Goal: Book appointment/travel/reservation

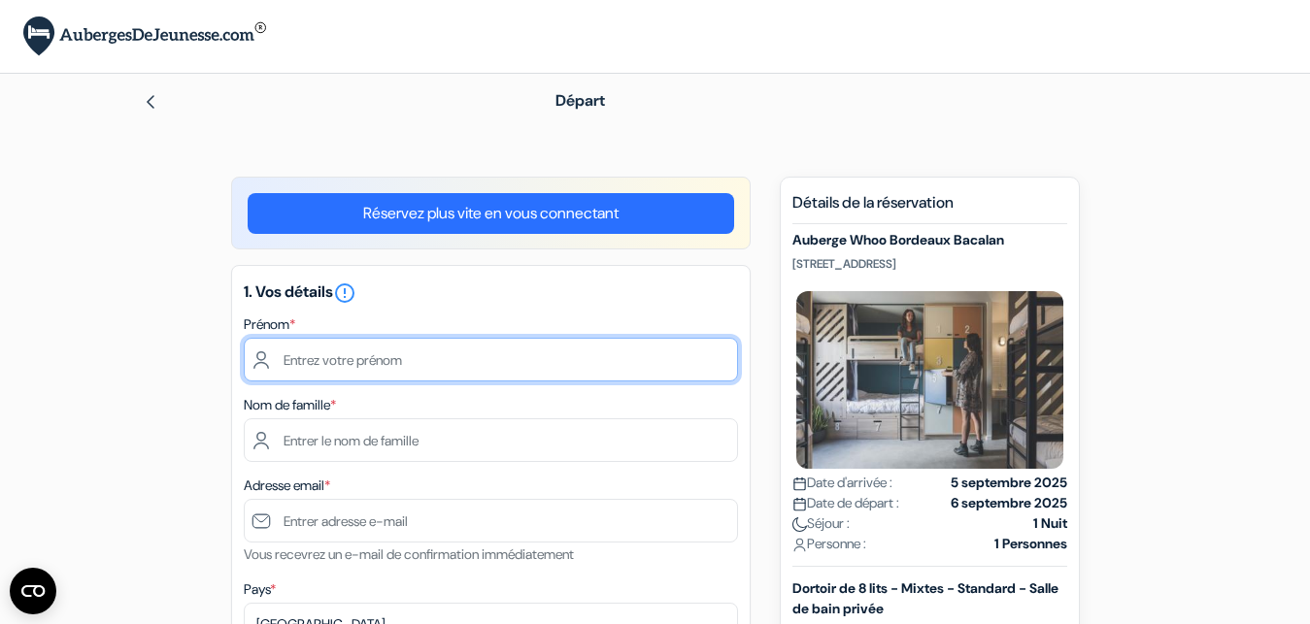
click at [330, 380] on input "text" at bounding box center [491, 360] width 494 height 44
type input "[PERSON_NAME]"
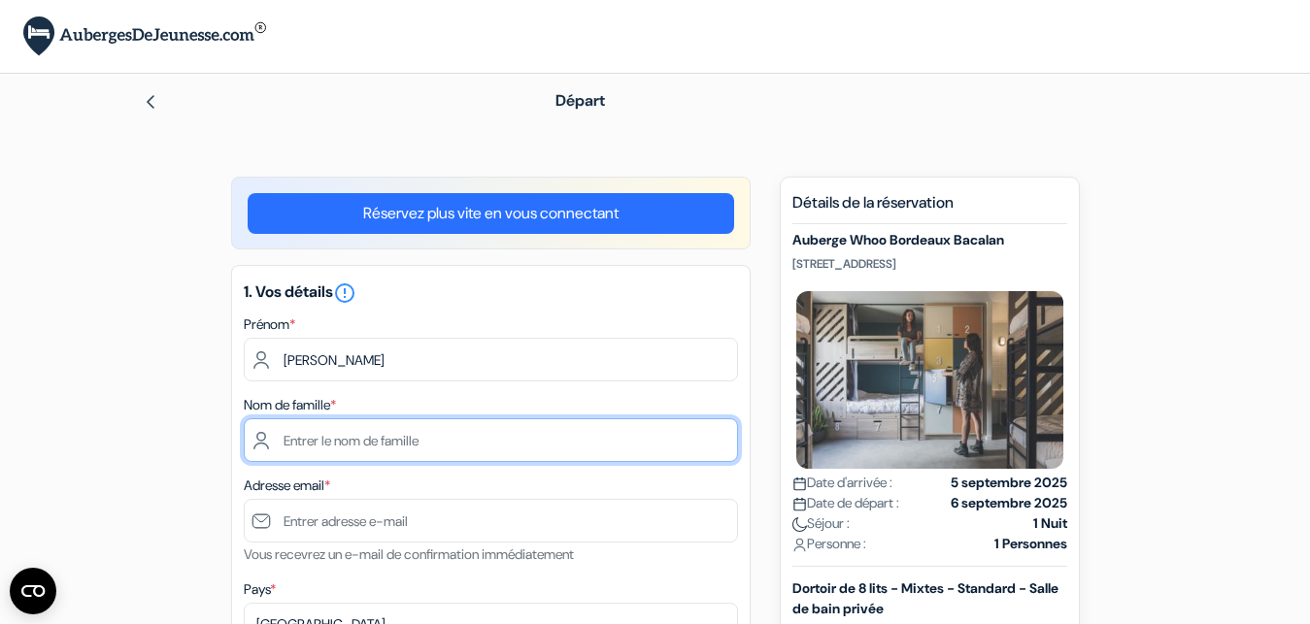
click at [326, 434] on input "text" at bounding box center [491, 441] width 494 height 44
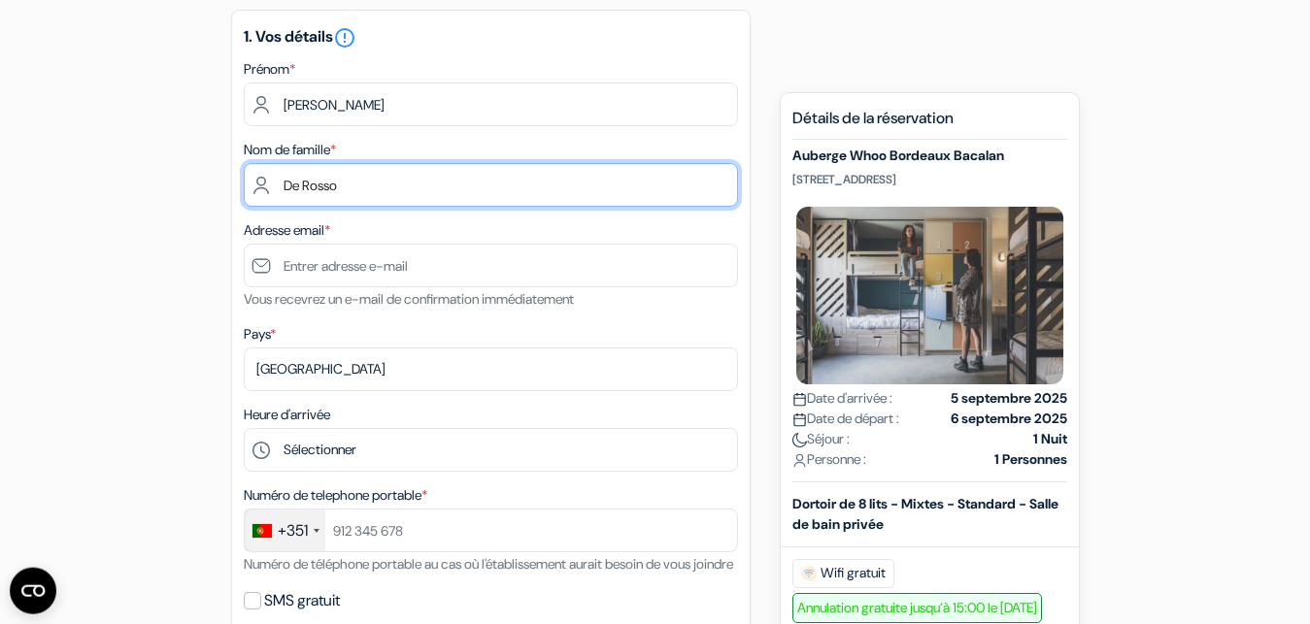
scroll to position [257, 0]
type input "De Rosso"
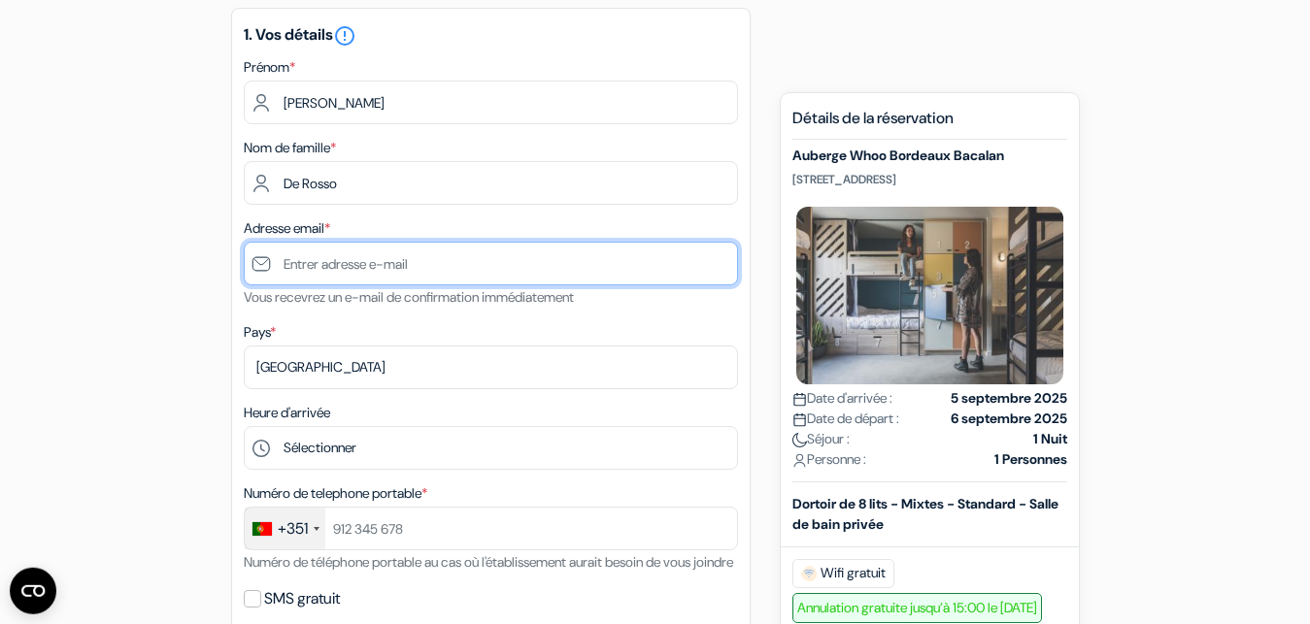
click at [352, 257] on input "text" at bounding box center [491, 264] width 494 height 44
type input "[PERSON_NAME][EMAIL_ADDRESS][DOMAIN_NAME]"
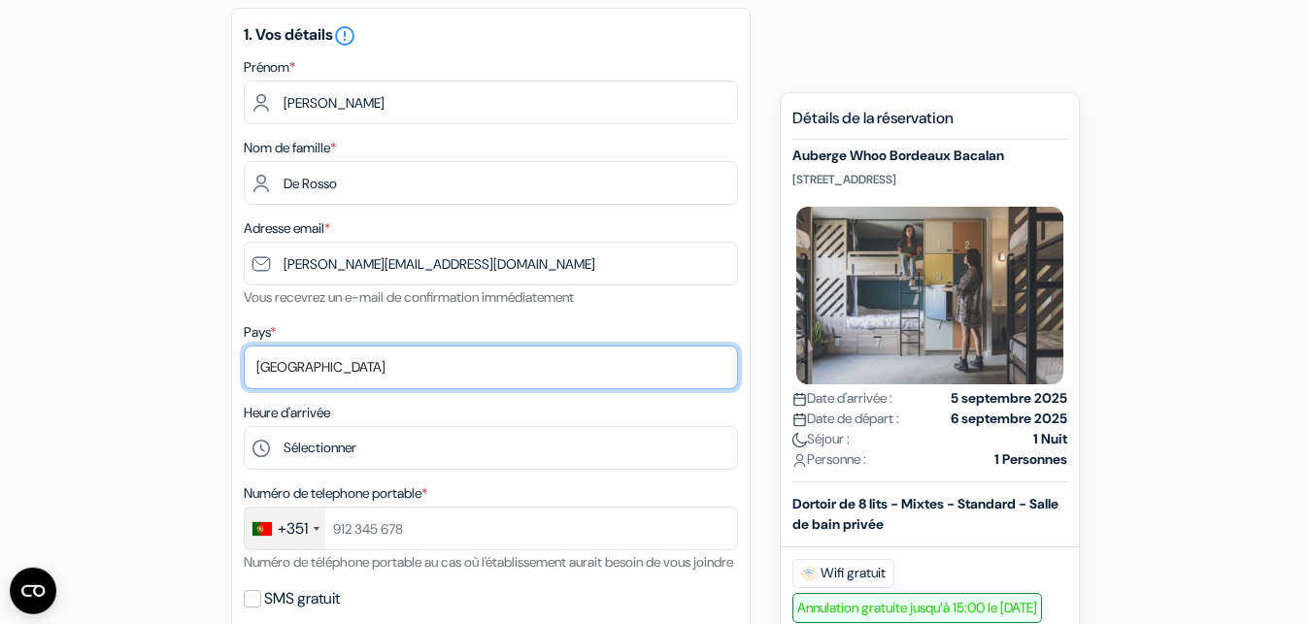
click at [244, 346] on select "Selectionner le pays Abkhazie [GEOGRAPHIC_DATA] [GEOGRAPHIC_DATA] Du [GEOGRAPHI…" at bounding box center [491, 368] width 494 height 44
select select "25"
click option "[GEOGRAPHIC_DATA]" at bounding box center [0, 0] width 0 height 0
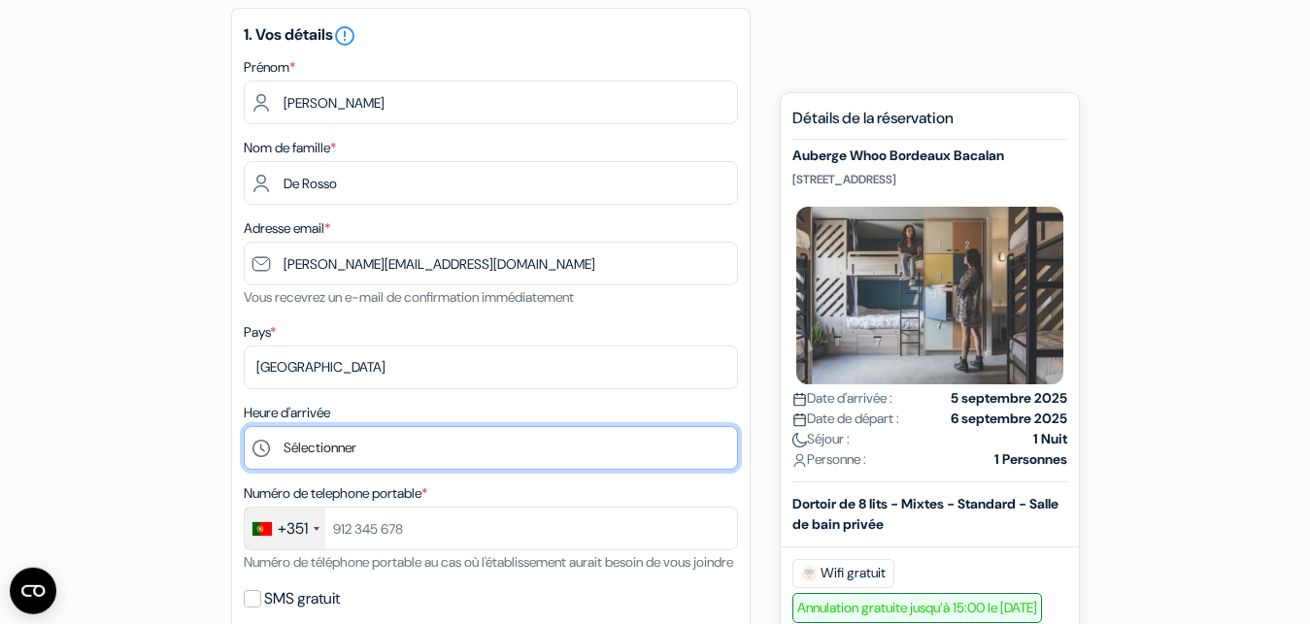
click at [244, 426] on select "Sélectionner 1:00 2:00 3:00 4:00 5:00 6:00 7:00 8:00 9:00 10:00 11:00 12:00 13:…" at bounding box center [491, 448] width 494 height 44
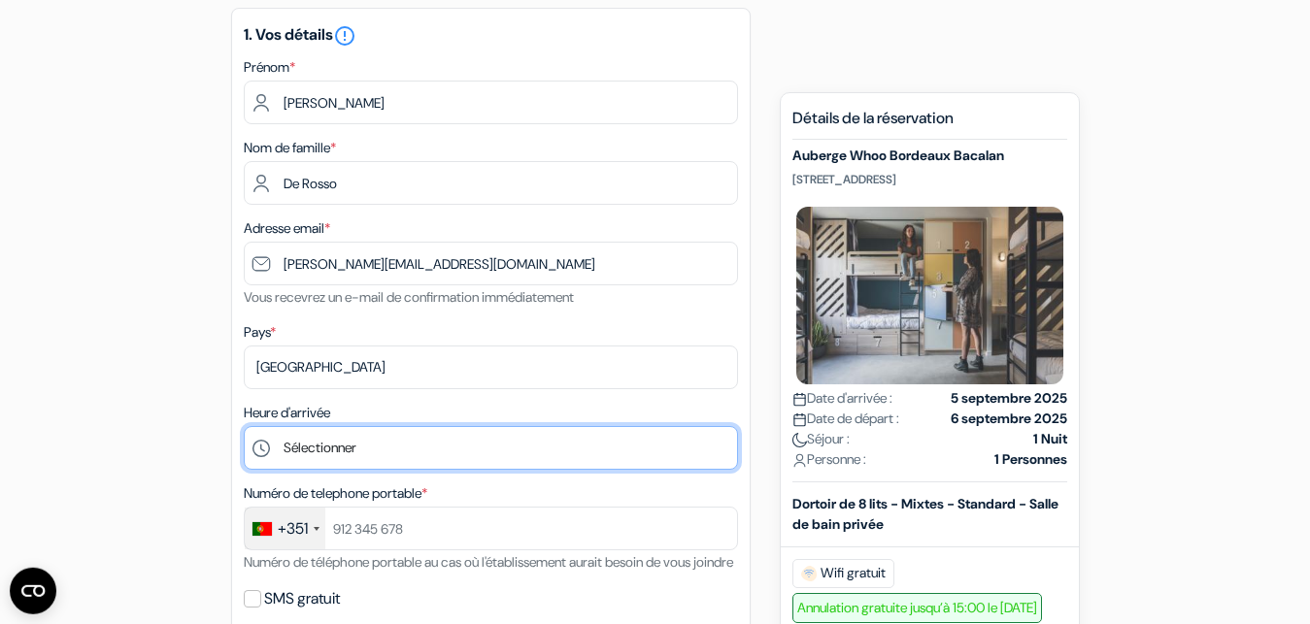
click at [244, 426] on select "Sélectionner 1:00 2:00 3:00 4:00 5:00 6:00 7:00 8:00 9:00 10:00 11:00 12:00 13:…" at bounding box center [491, 448] width 494 height 44
select select "16"
click option "16:00" at bounding box center [0, 0] width 0 height 0
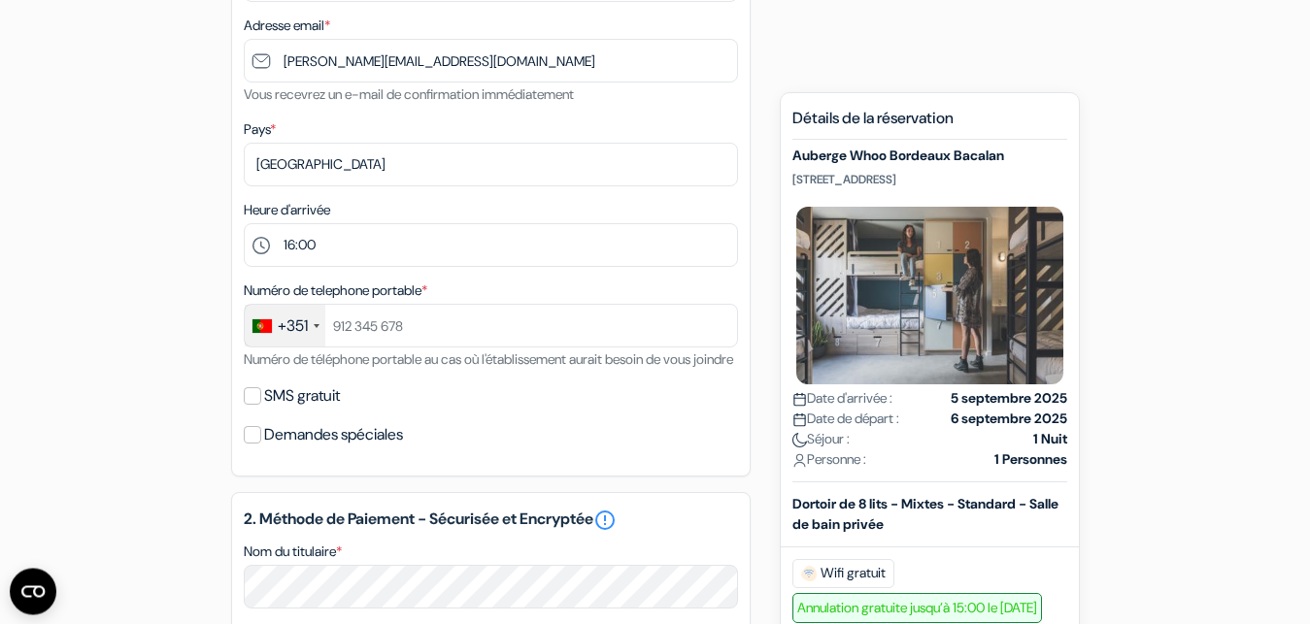
scroll to position [469, 0]
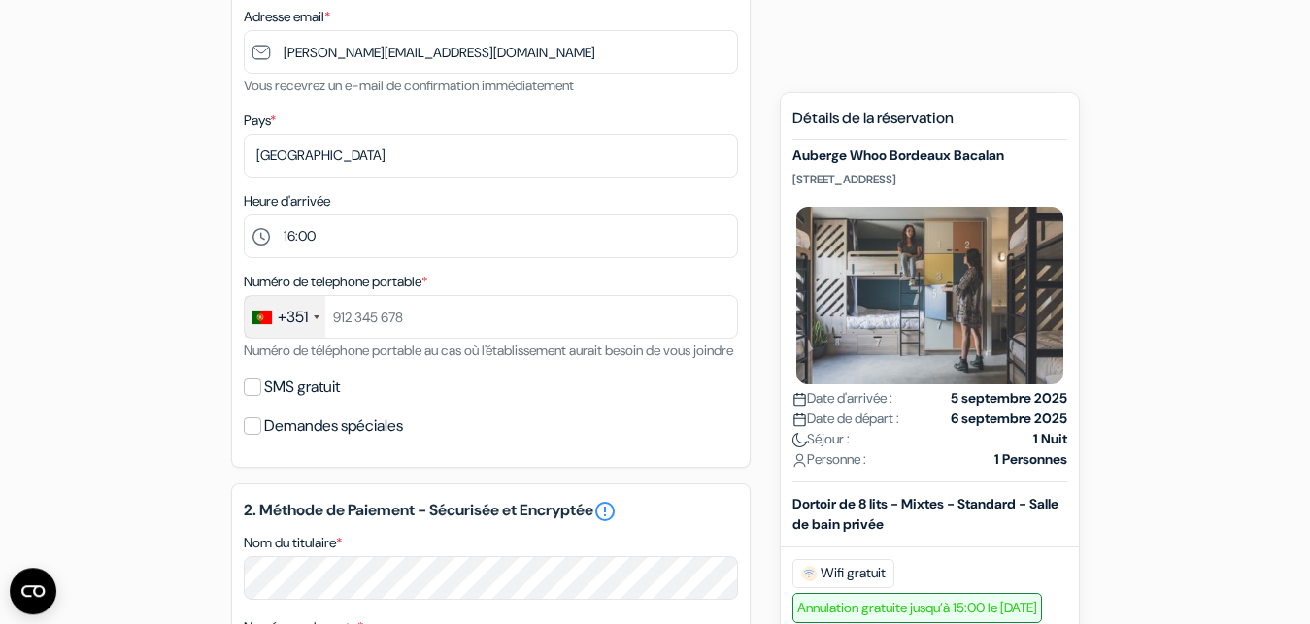
click at [290, 325] on div "+351" at bounding box center [293, 317] width 30 height 23
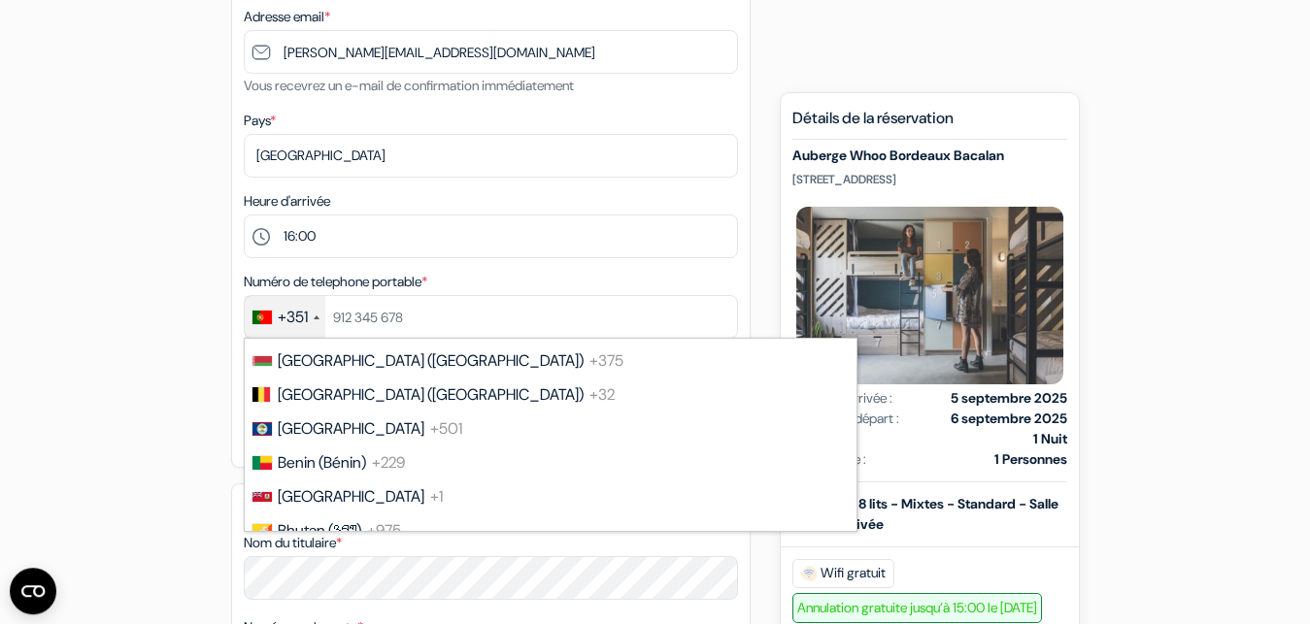
scroll to position [826, 0]
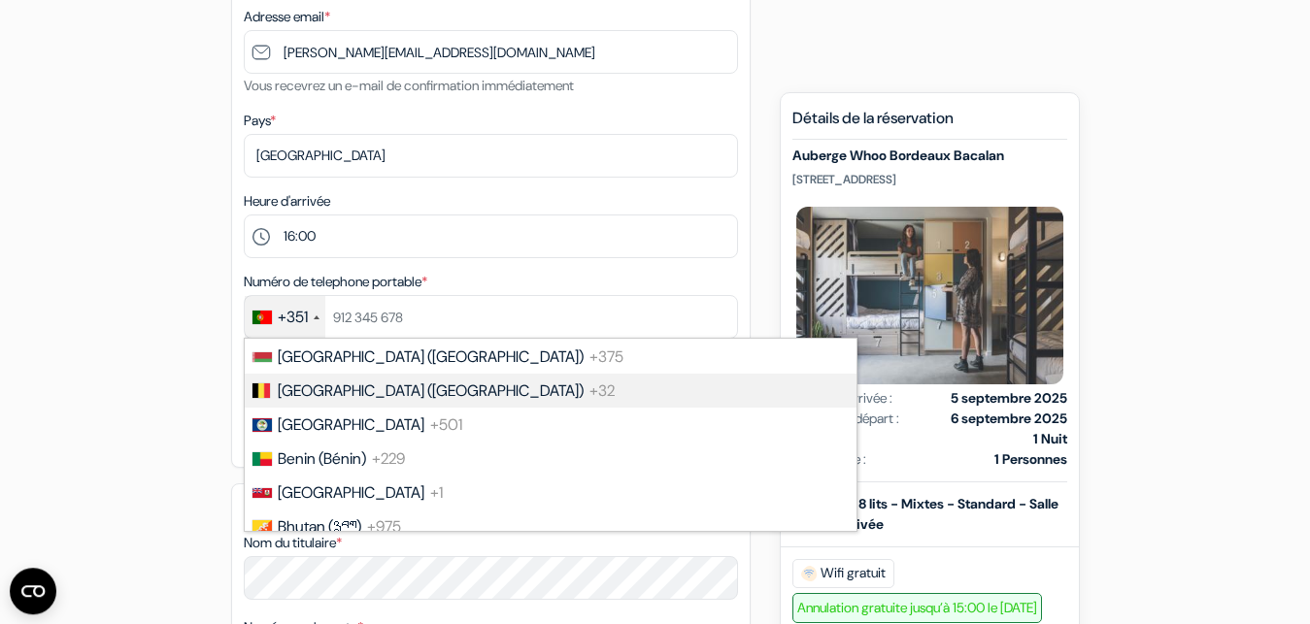
click at [365, 390] on span "[GEOGRAPHIC_DATA] ([GEOGRAPHIC_DATA])" at bounding box center [431, 391] width 306 height 20
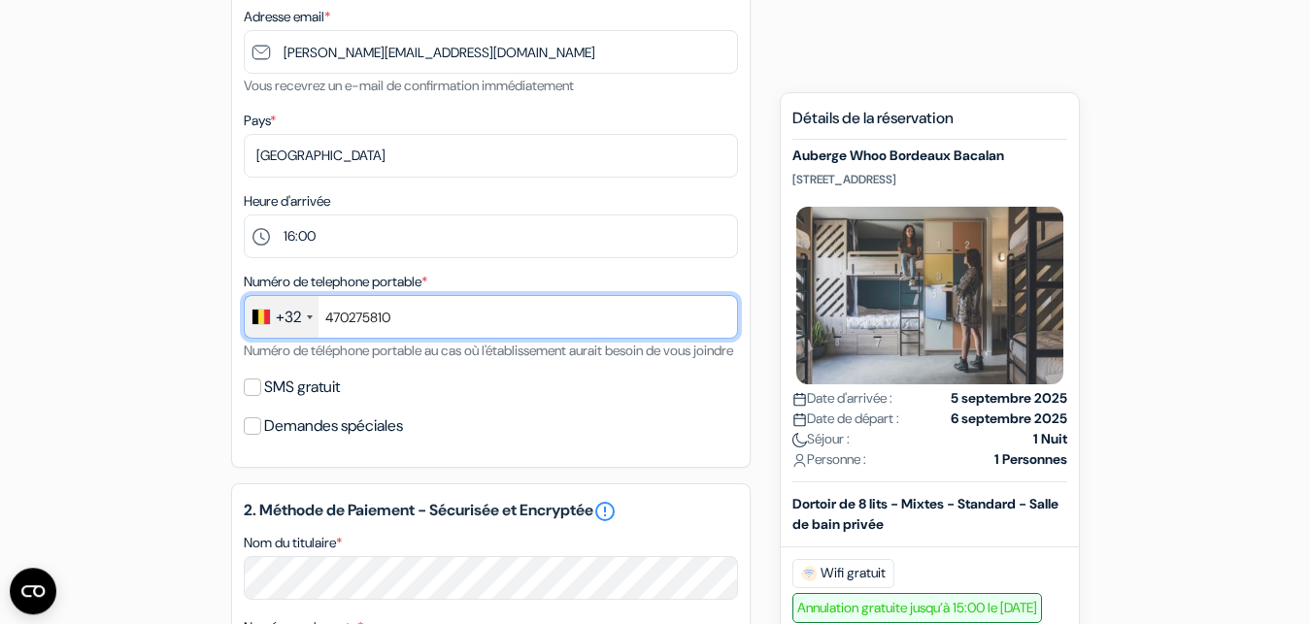
type input "470275810"
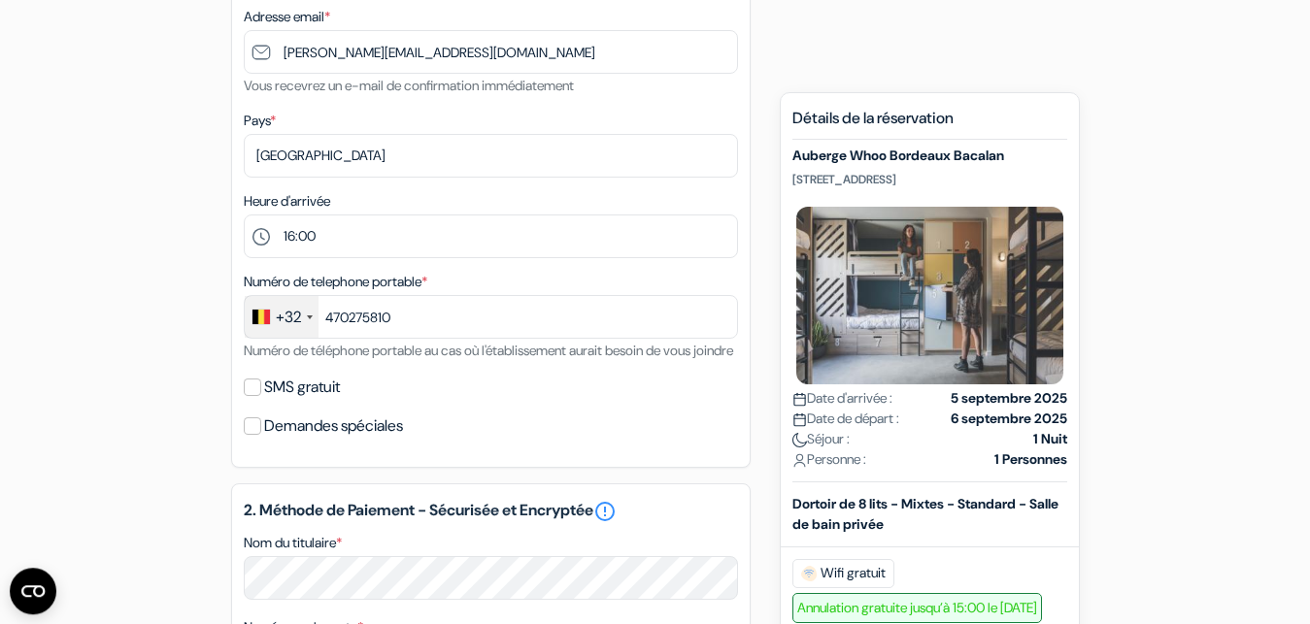
click at [222, 440] on div "add_box Auberge Whoo Bordeaux Bacalan [STREET_ADDRESS] Détails de l'établisseme…" at bounding box center [655, 503] width 1107 height 1590
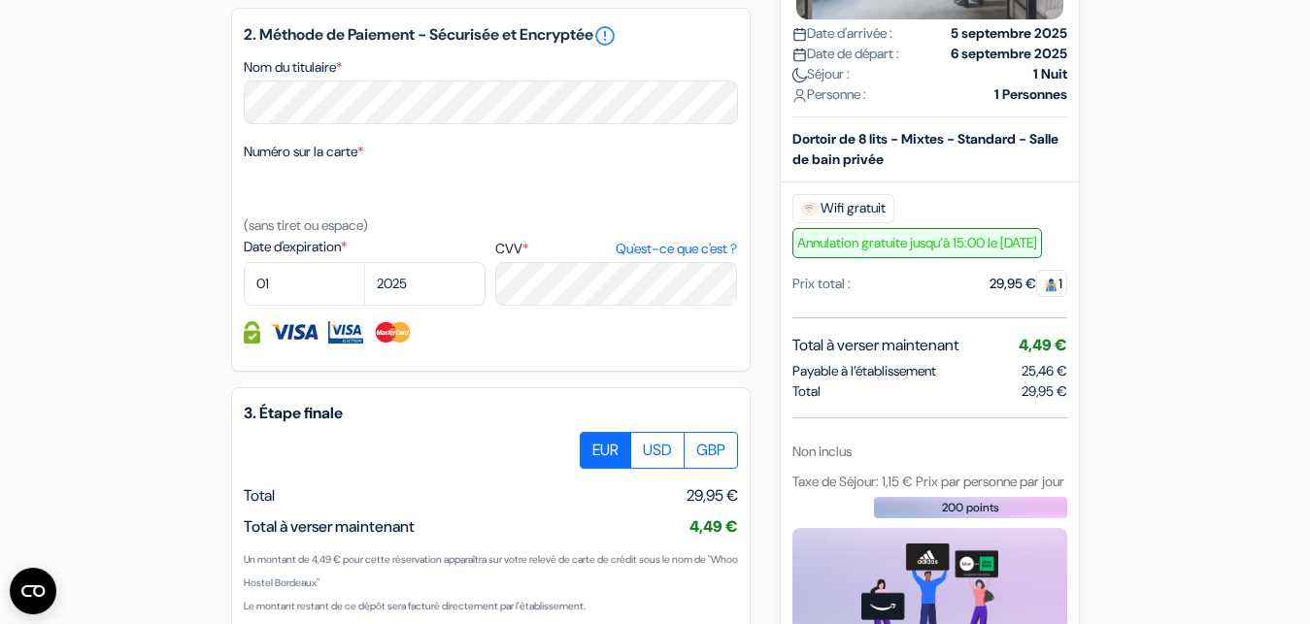
scroll to position [944, 0]
click at [244, 263] on select "01 02 03 04 05 06 07 08 09 10 11 12" at bounding box center [304, 285] width 121 height 44
select select "09"
click option "09" at bounding box center [0, 0] width 0 height 0
click at [364, 263] on select "2025 2026 2027 2028 2029 2030 2031 2032 2033 2034 2035 2036 2037 2038 2039 2040…" at bounding box center [424, 285] width 121 height 44
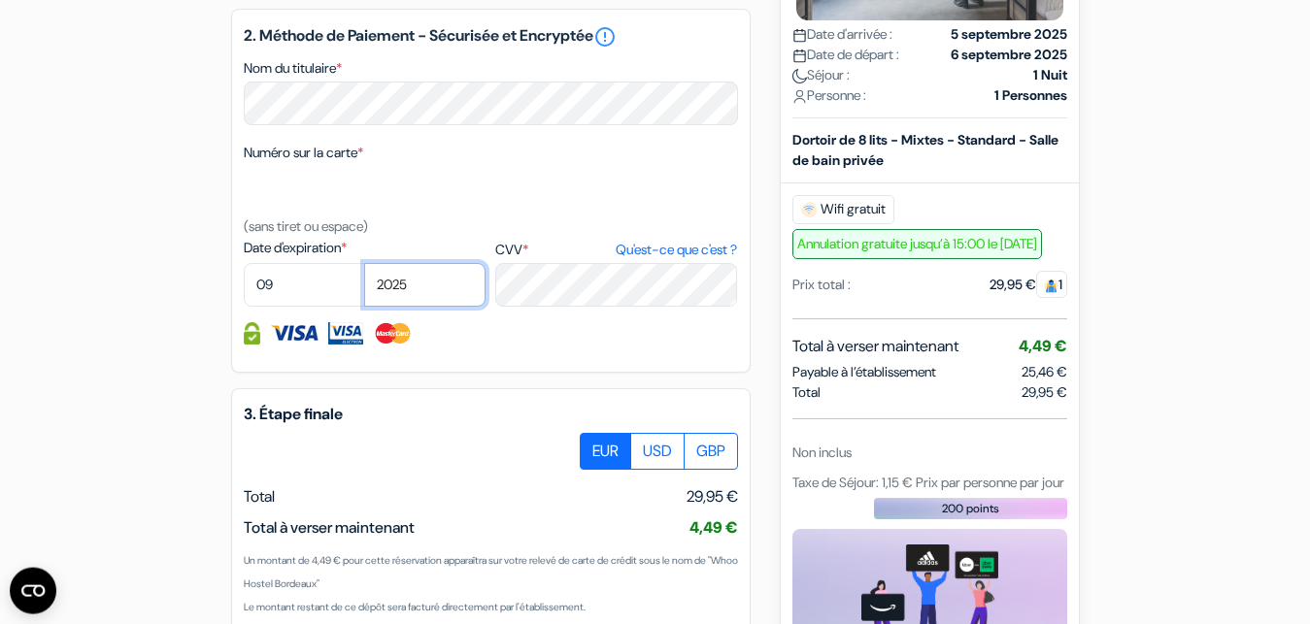
select select "2026"
click option "2026" at bounding box center [0, 0] width 0 height 0
click at [421, 373] on div "2. Méthode de Paiement - Sécurisée et Encryptée error_outline Nom du titulaire …" at bounding box center [491, 191] width 520 height 364
drag, startPoint x: 213, startPoint y: 311, endPoint x: 234, endPoint y: 230, distance: 83.4
click at [234, 230] on div "add_box Auberge Whoo Bordeaux Bacalan [STREET_ADDRESS] Détails de l'établisseme…" at bounding box center [655, 28] width 1107 height 1590
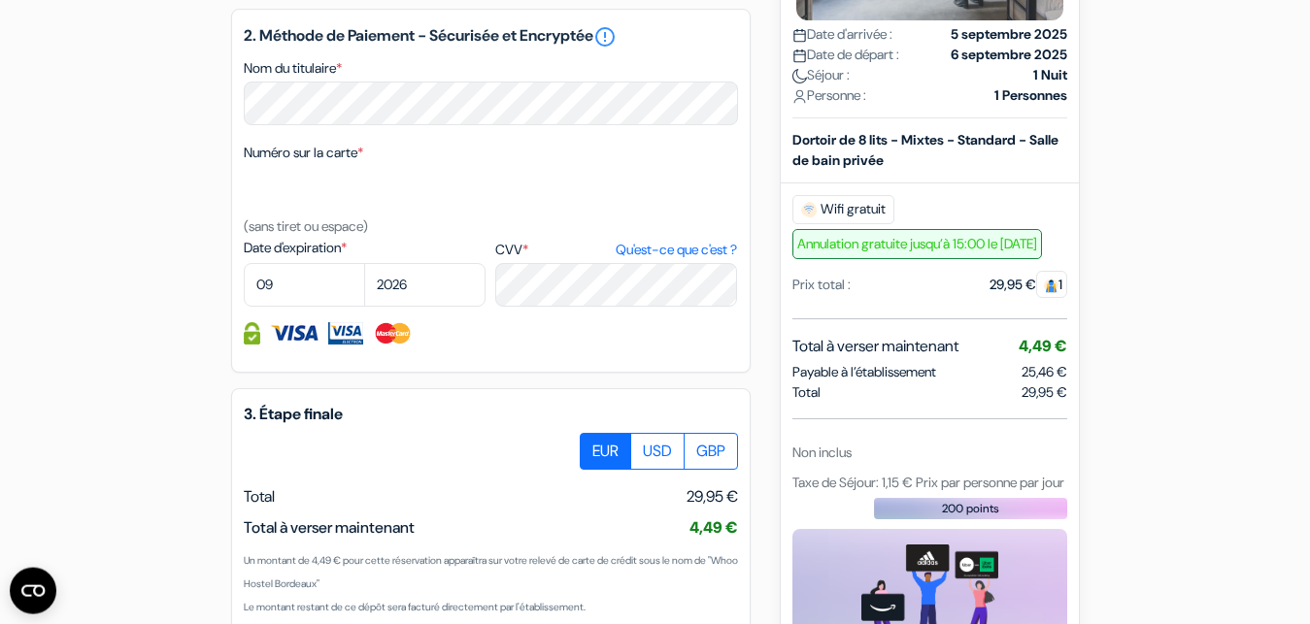
click at [190, 352] on div "add_box Auberge Whoo Bordeaux Bacalan [STREET_ADDRESS] Détails de l'établisseme…" at bounding box center [655, 28] width 1107 height 1590
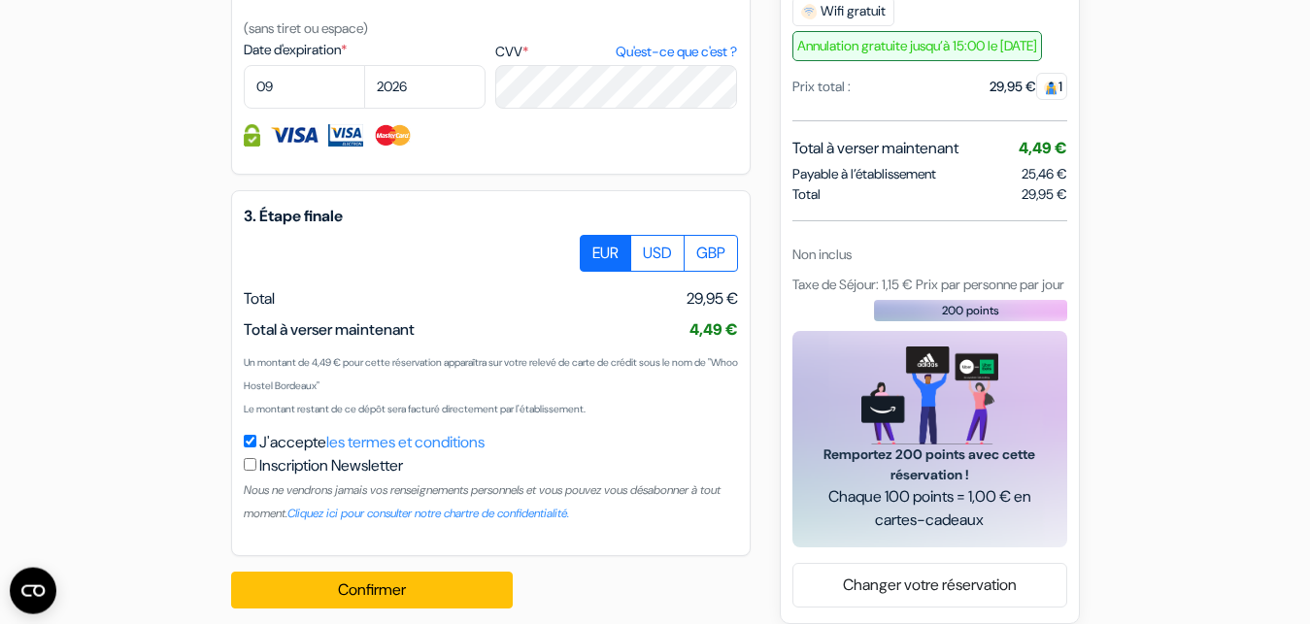
scroll to position [1185, 0]
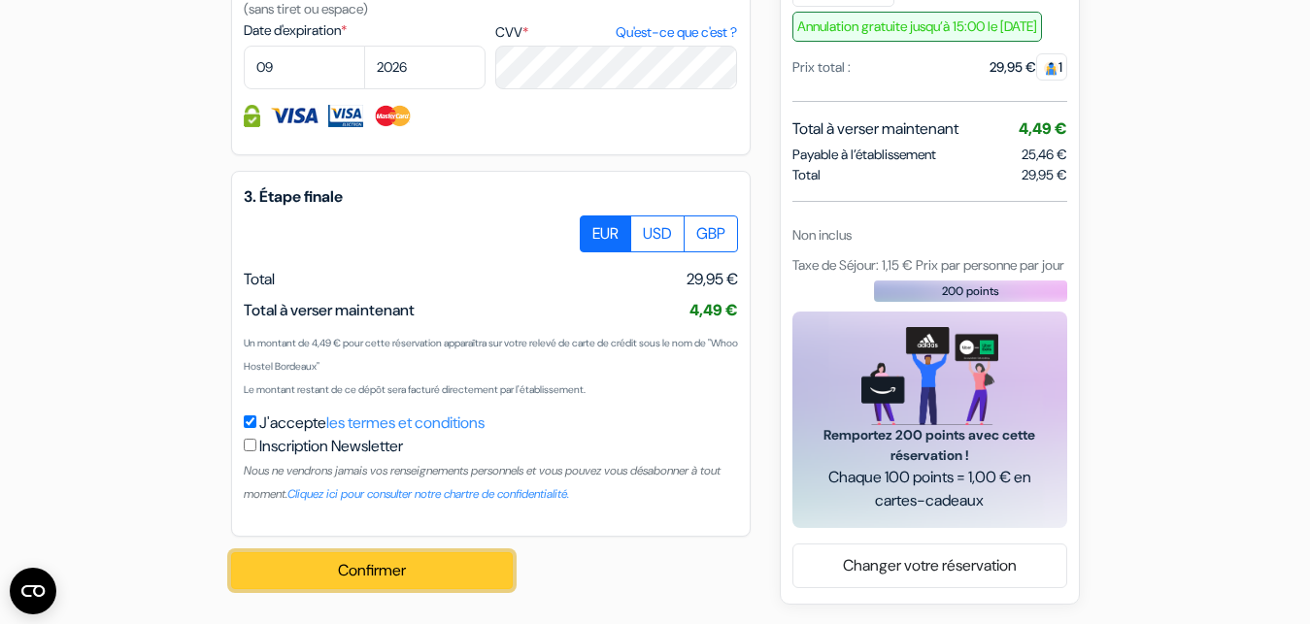
click at [385, 556] on button "Confirmer Loading..." at bounding box center [372, 571] width 282 height 37
